Goal: Navigation & Orientation: Find specific page/section

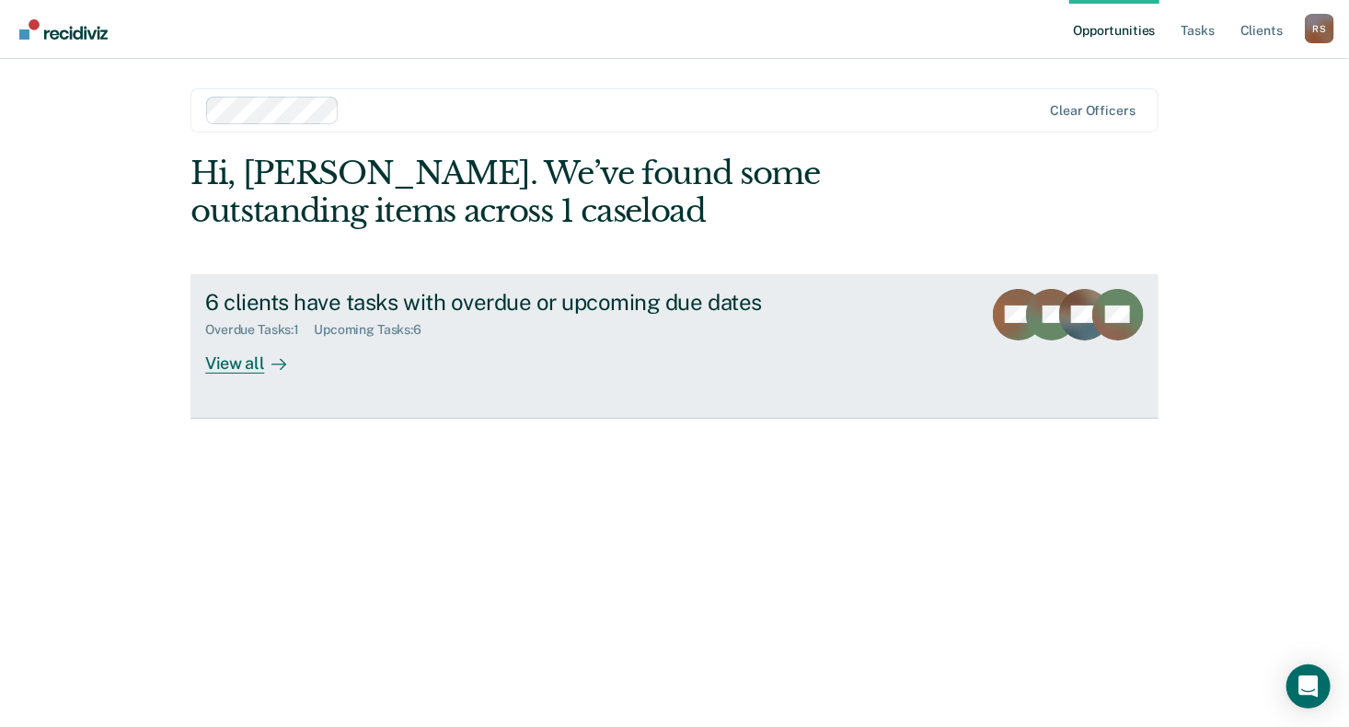
click at [241, 363] on div "View all" at bounding box center [256, 356] width 103 height 36
